Goal: Check status: Check status

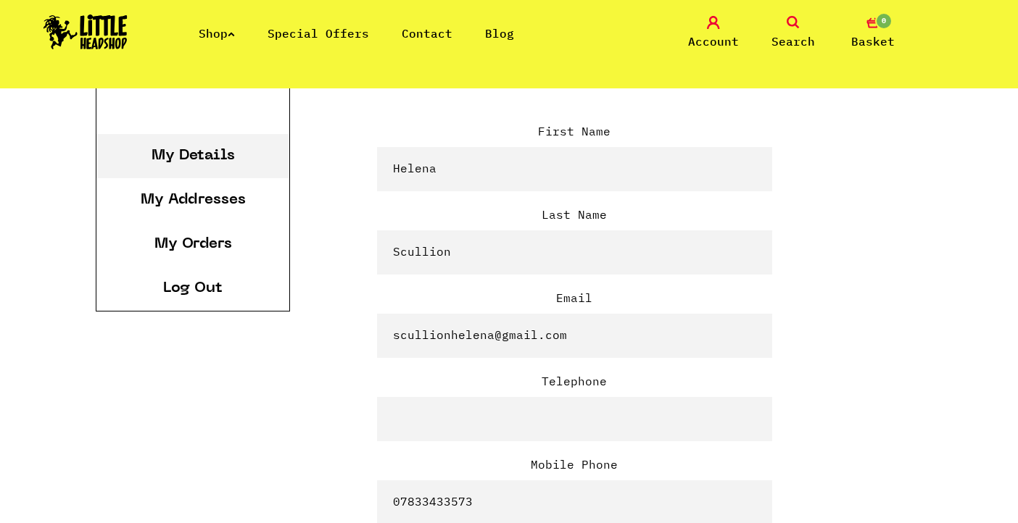
scroll to position [394, 0]
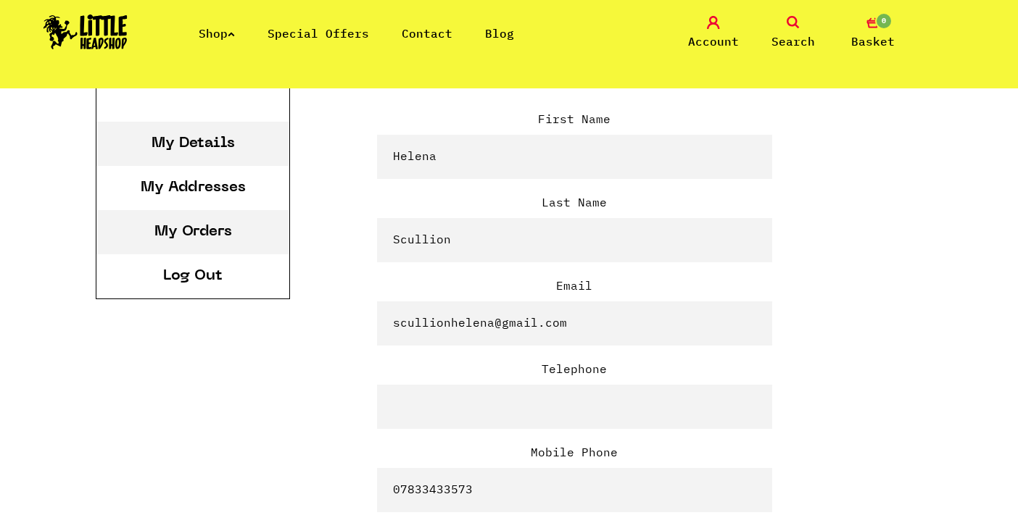
click at [223, 243] on li "My Orders" at bounding box center [192, 232] width 193 height 44
click at [223, 235] on link "My Orders" at bounding box center [193, 232] width 78 height 15
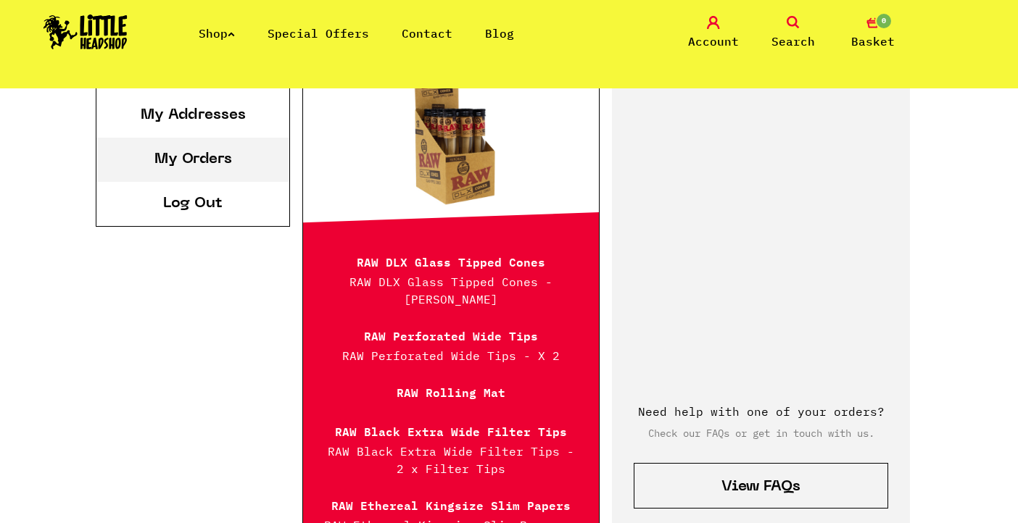
click at [478, 326] on p "RAW Perforated Wide Tips" at bounding box center [451, 334] width 260 height 17
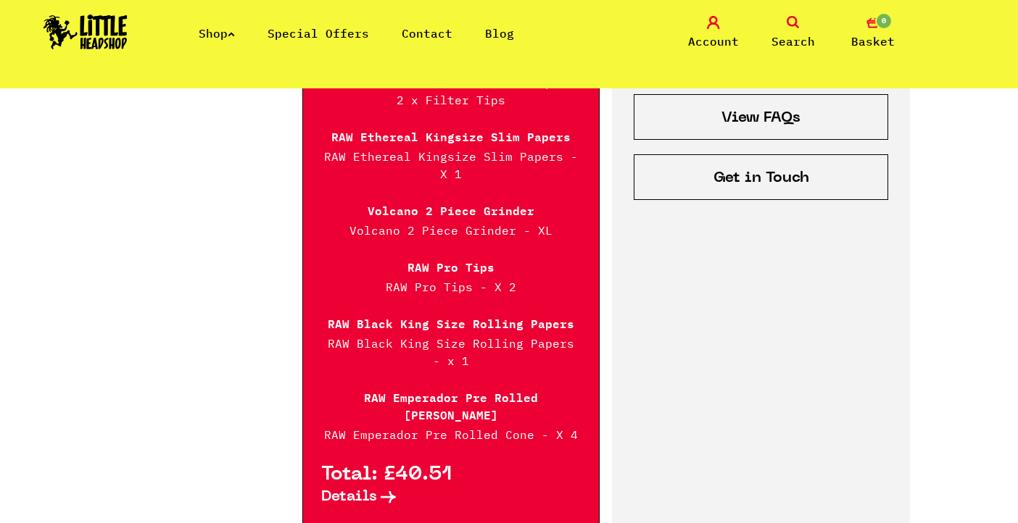
scroll to position [841, 0]
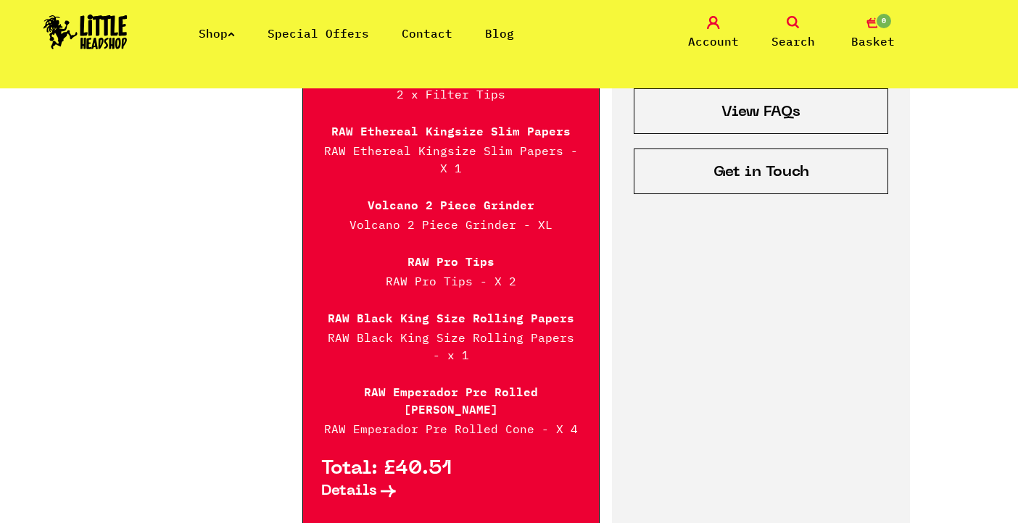
click at [376, 484] on span "Details" at bounding box center [349, 491] width 56 height 15
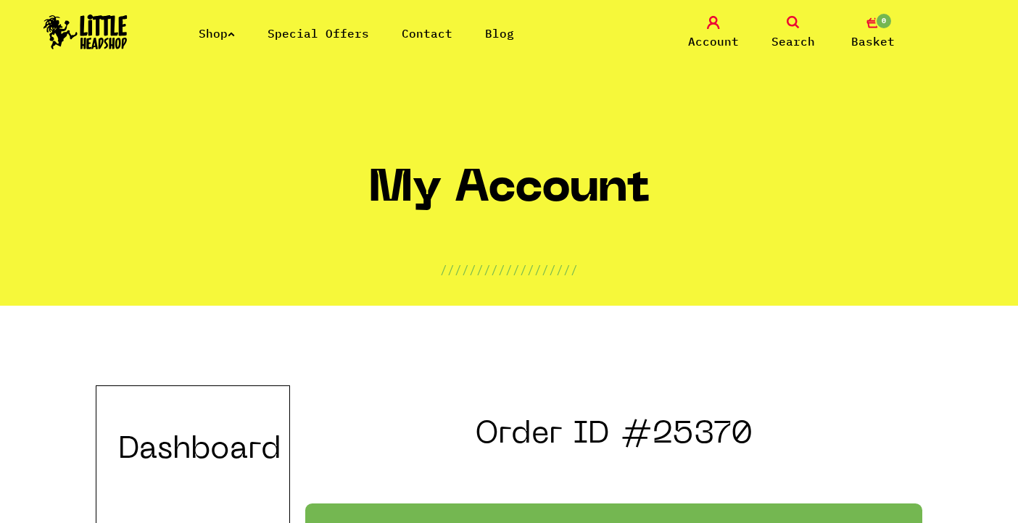
click at [354, 31] on link "Special Offers" at bounding box center [319, 33] width 102 height 15
